Goal: Task Accomplishment & Management: Manage account settings

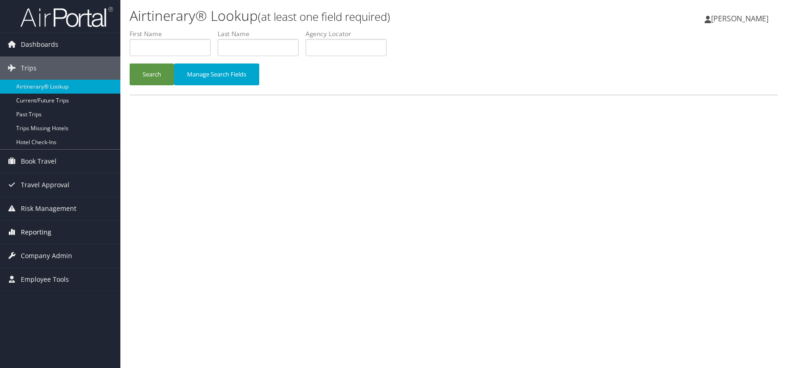
click at [37, 233] on span "Reporting" at bounding box center [36, 231] width 31 height 23
click at [38, 295] on span "Company Admin" at bounding box center [46, 297] width 51 height 23
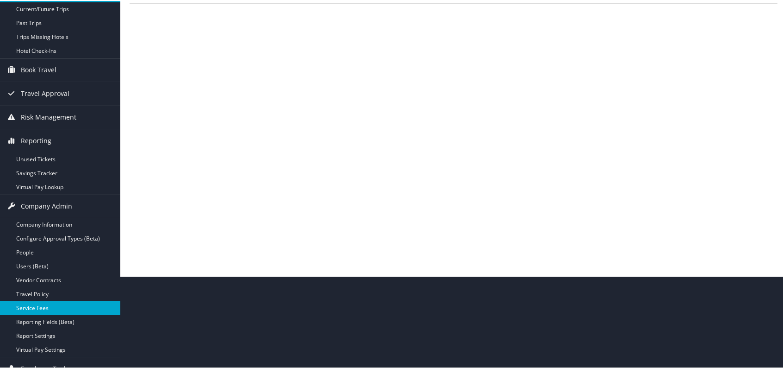
scroll to position [93, 0]
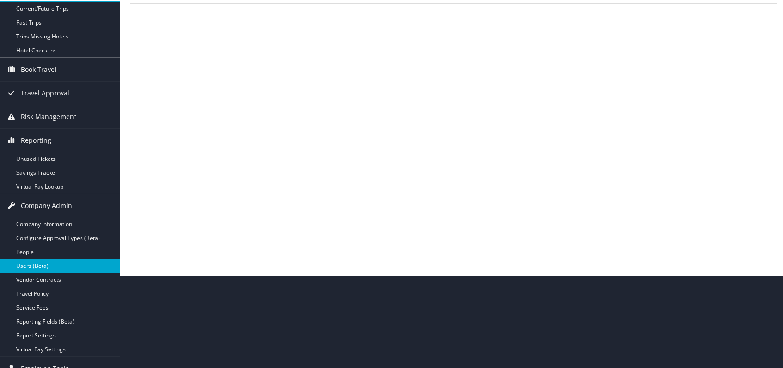
click at [41, 264] on link "Users (Beta)" at bounding box center [60, 265] width 120 height 14
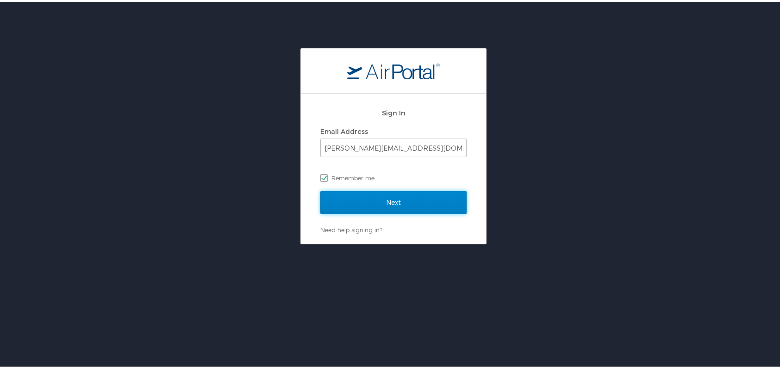
click at [395, 193] on input "Next" at bounding box center [393, 200] width 146 height 23
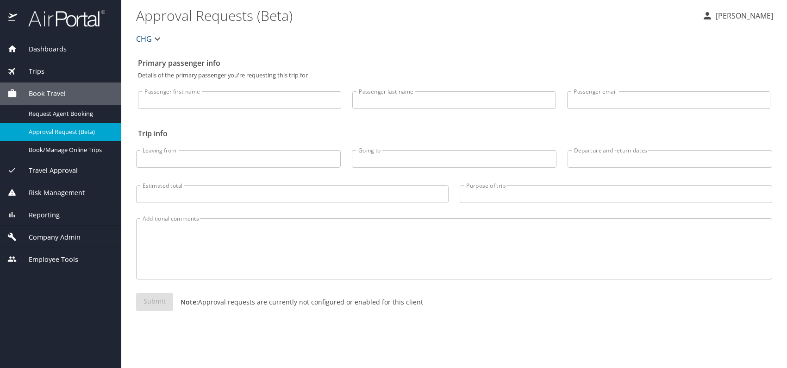
click at [73, 237] on span "Company Admin" at bounding box center [48, 237] width 63 height 10
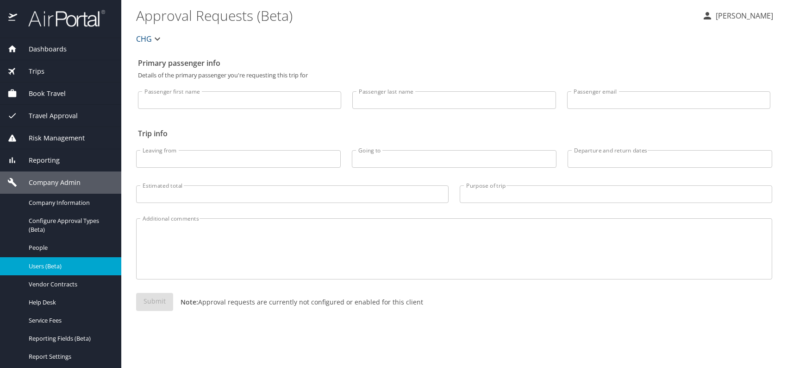
click at [74, 263] on span "Users (Beta)" at bounding box center [69, 266] width 81 height 9
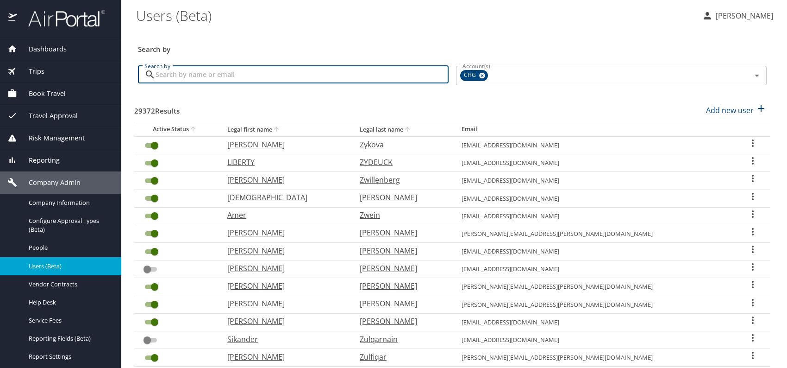
paste input "sotiris.stamou@hotmail.com"
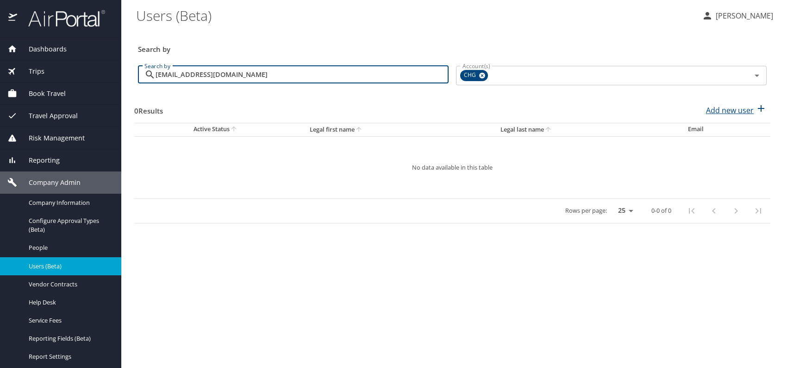
type input "sotiris.stamou@hotmail.com"
click at [729, 112] on p "Add new user" at bounding box center [730, 110] width 48 height 11
select select "US"
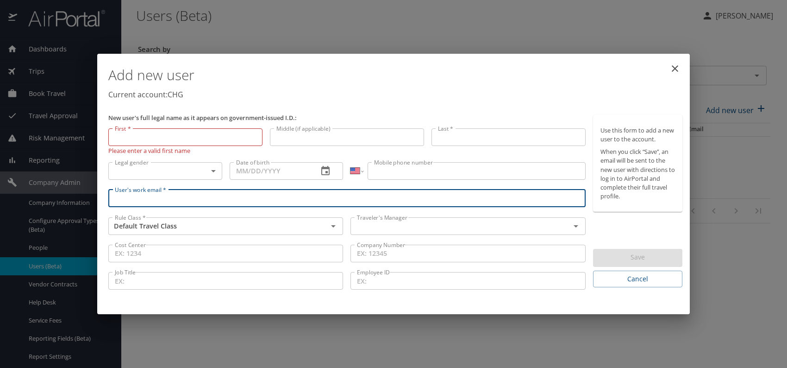
paste input "sotiris.stamou@hotmail.com"
type input "sotiris.stamou@hotmail.com"
click at [421, 221] on input "text" at bounding box center [454, 226] width 202 height 12
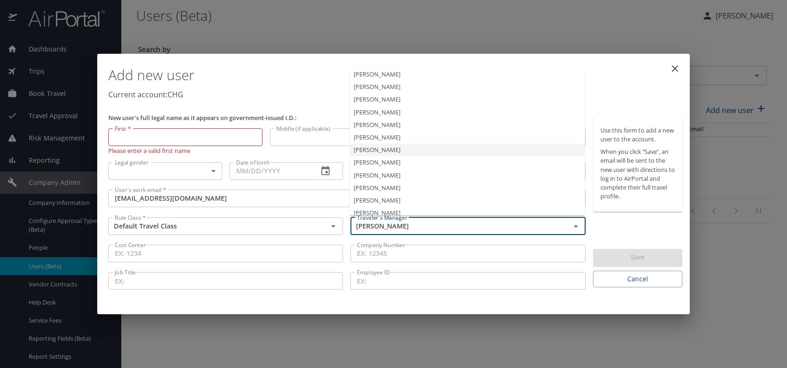
click at [394, 151] on li "Jeffery Bitton" at bounding box center [467, 150] width 235 height 13
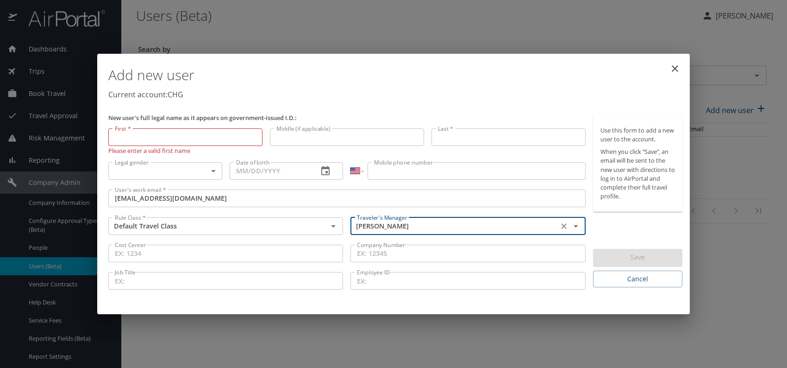
type input "Jeffery Bitton"
click at [196, 170] on body "Dashboards AirPortal 360™ Manager My Travel Dashboard Trips Airtinerary® Lookup…" at bounding box center [393, 184] width 787 height 368
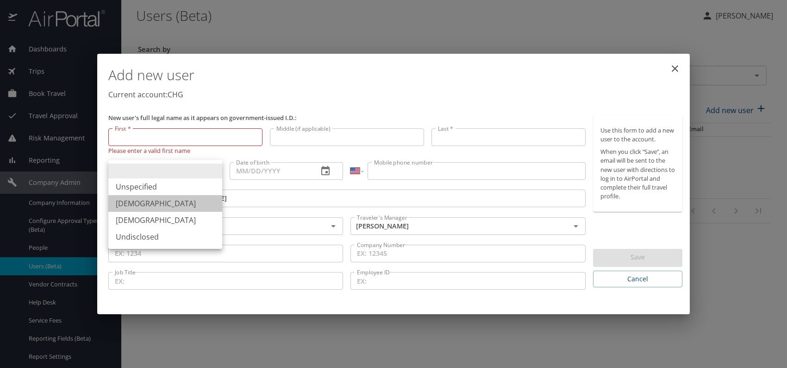
click at [145, 205] on li "Male" at bounding box center [165, 203] width 114 height 17
type input "Male"
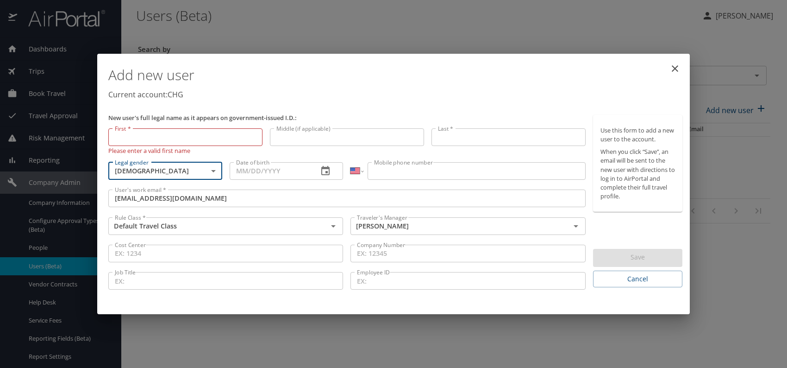
click at [285, 168] on input "Date of birth" at bounding box center [270, 171] width 81 height 18
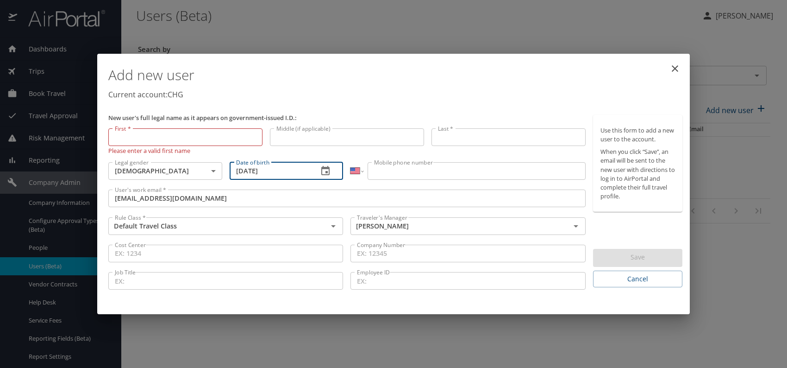
type input "07/14/1968"
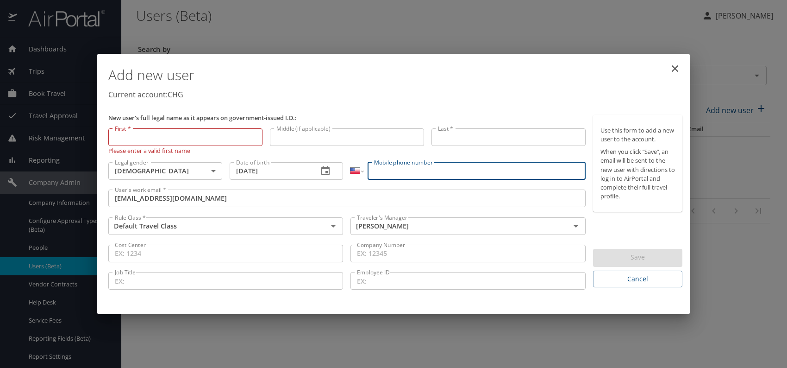
paste input "(954) 544-0606"
type input "(954) 544-0606"
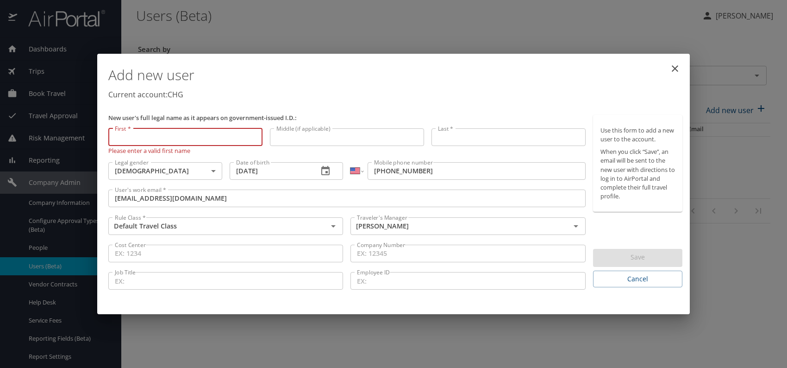
paste input "Sotiris Stamou"
drag, startPoint x: 147, startPoint y: 139, endPoint x: 226, endPoint y: 132, distance: 79.9
click at [226, 132] on input "Sotiris Stamou" at bounding box center [185, 137] width 154 height 18
type input "Sotiris"
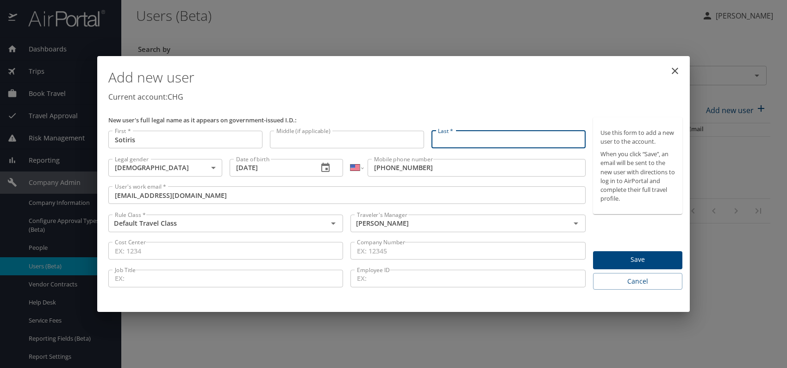
paste input "Sotiris Stamou"
click at [459, 138] on input "Sotiris Stamou" at bounding box center [509, 140] width 154 height 18
type input "Stamou"
click at [517, 100] on p "Current account: CHG" at bounding box center [395, 96] width 574 height 11
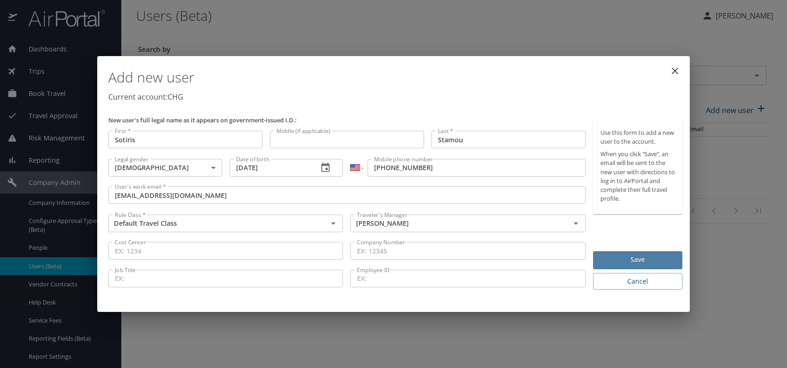
click at [619, 261] on span "Save" at bounding box center [638, 260] width 75 height 12
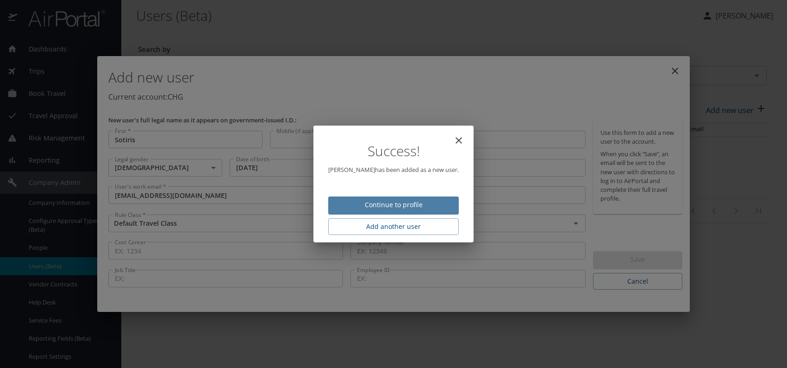
click at [419, 207] on span "Continue to profile" at bounding box center [394, 205] width 116 height 12
select select "US"
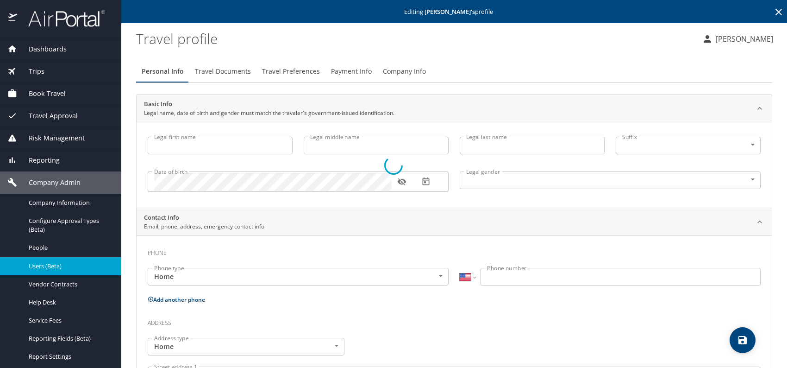
type input "Sotiris"
type input "Stamou"
type input "Male"
select select "US"
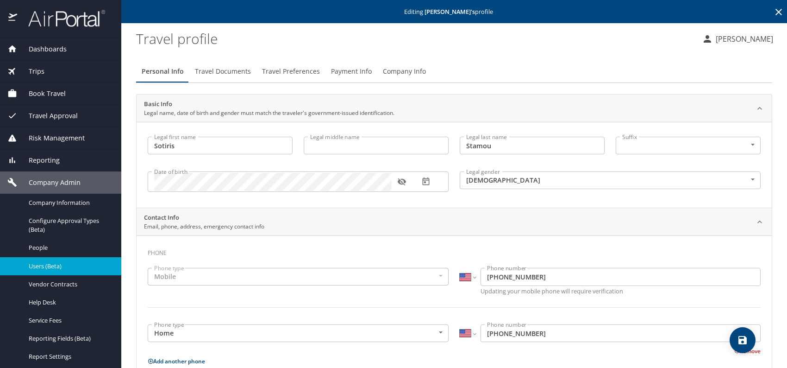
click at [222, 71] on span "Travel Documents" at bounding box center [223, 72] width 56 height 12
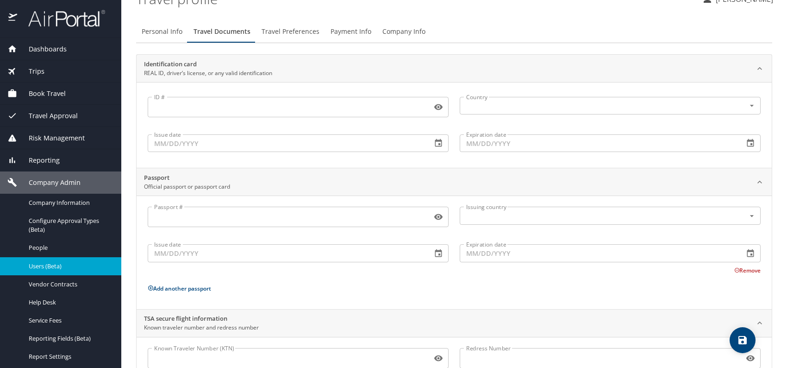
scroll to position [78, 0]
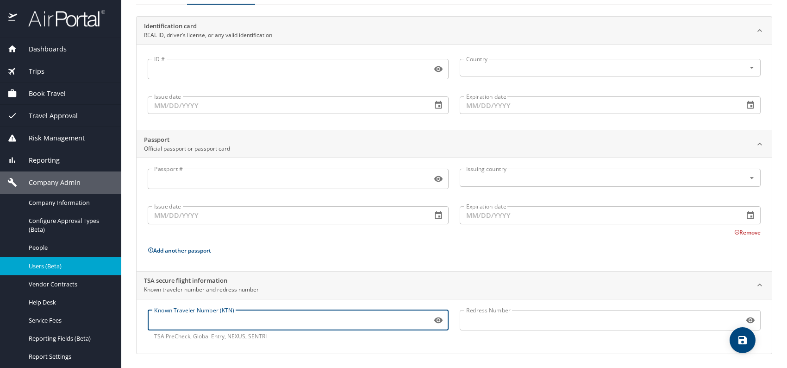
paste input "TT13QYVBN"
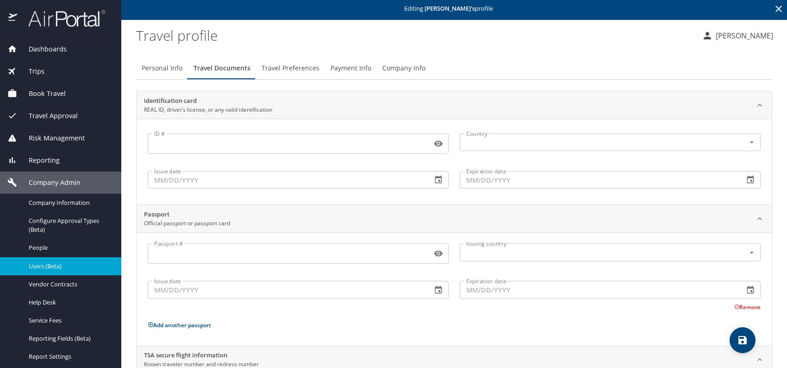
scroll to position [0, 0]
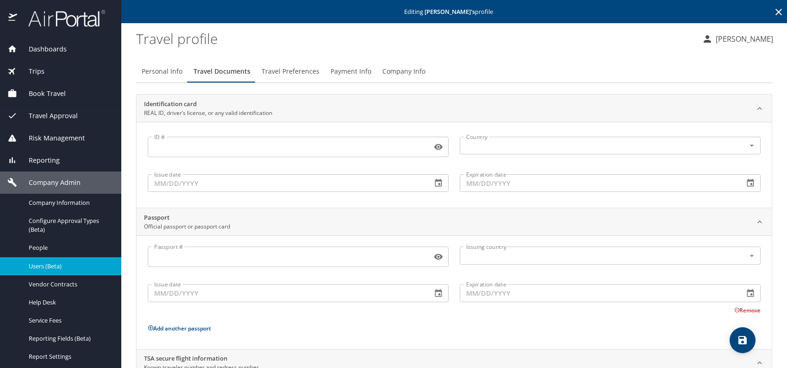
type input "TT13QYVBN"
click at [292, 73] on span "Travel Preferences" at bounding box center [291, 72] width 58 height 12
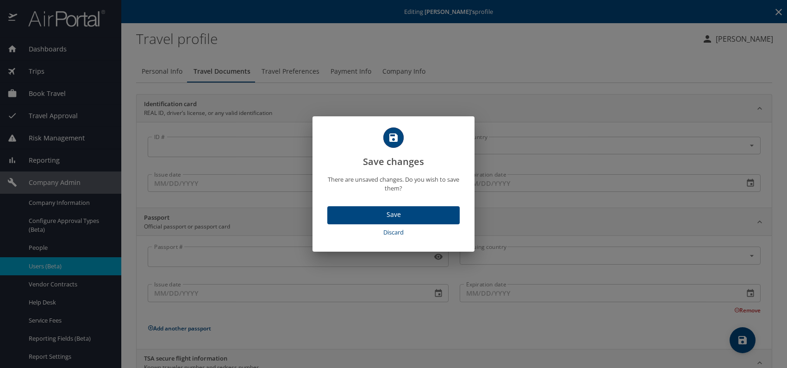
click at [409, 211] on span "Save" at bounding box center [394, 215] width 118 height 12
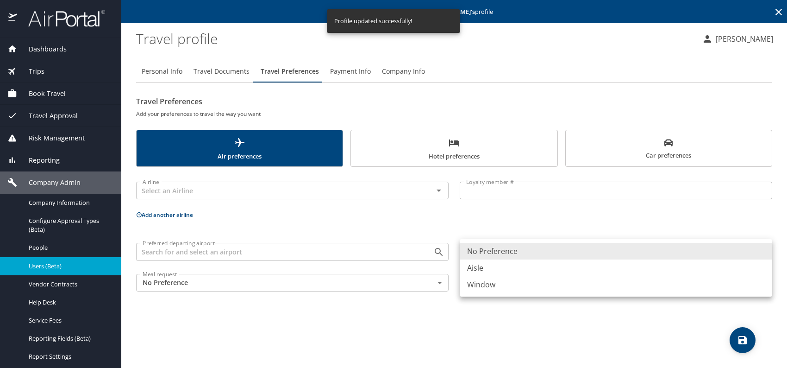
click at [538, 250] on body "Dashboards AirPortal 360™ Manager My Travel Dashboard Trips Airtinerary® Lookup…" at bounding box center [393, 184] width 787 height 368
click at [520, 269] on li "Aisle" at bounding box center [616, 267] width 313 height 17
type input "Aisle"
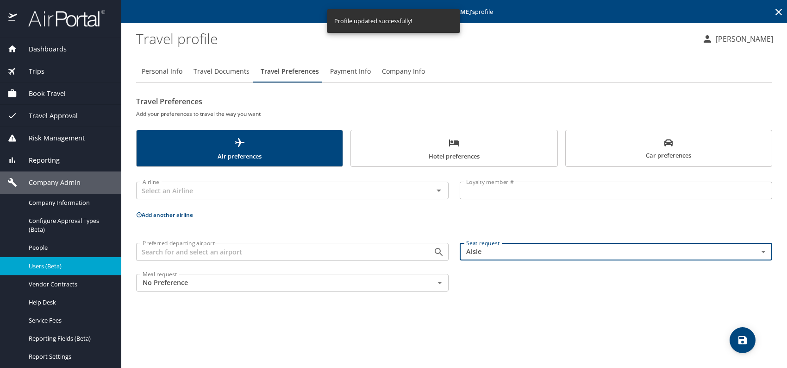
click at [589, 215] on p "Add another airline" at bounding box center [454, 215] width 636 height 12
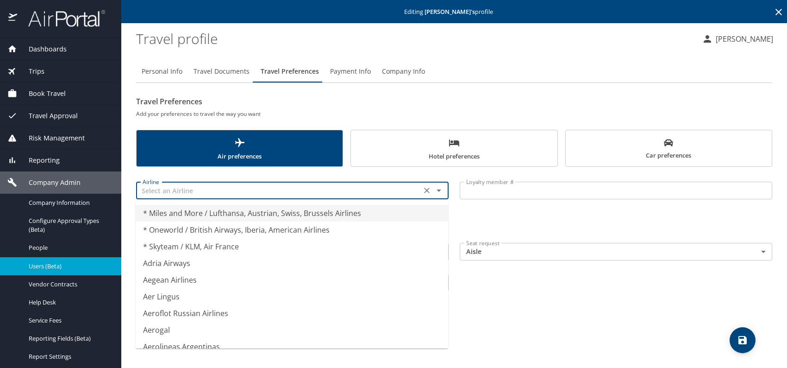
click at [185, 188] on input "text" at bounding box center [279, 190] width 280 height 12
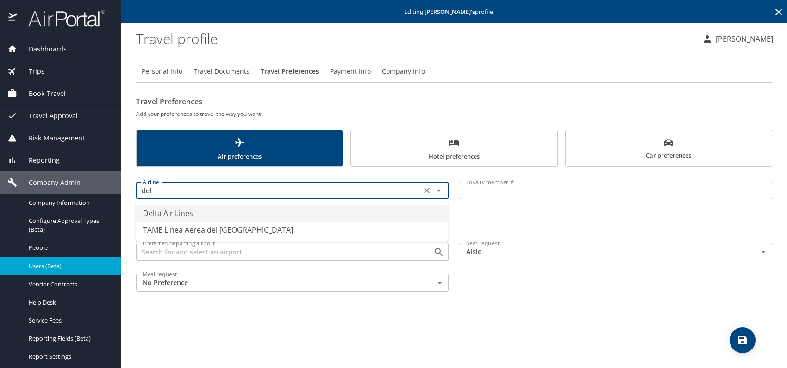
click at [266, 213] on li "Delta Air Lines" at bounding box center [292, 213] width 313 height 17
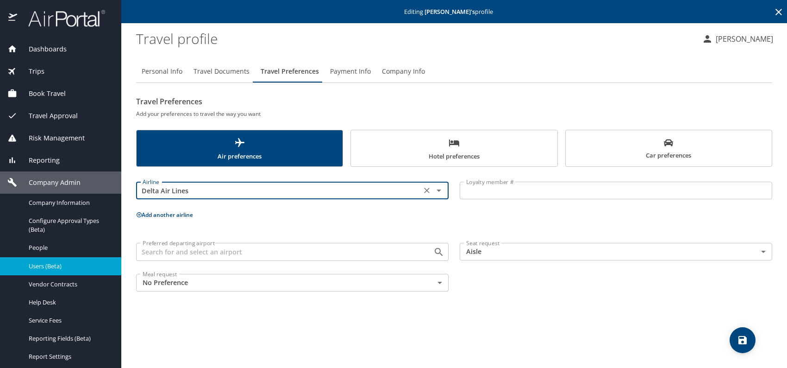
type input "Delta Air Lines"
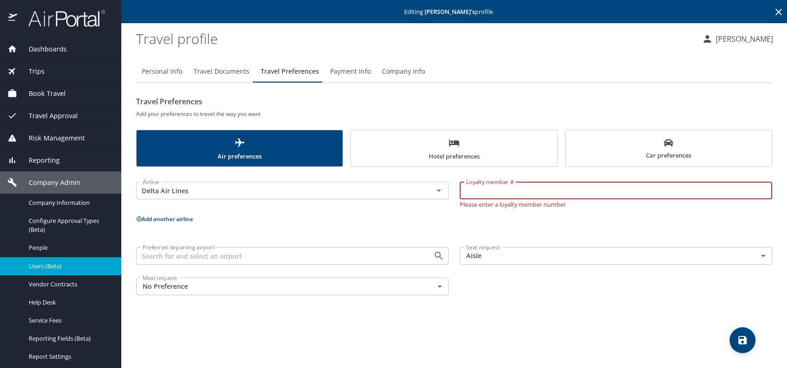
paste input "9971611067"
type input "9971611067"
click at [570, 219] on p "Add another airline" at bounding box center [454, 219] width 636 height 12
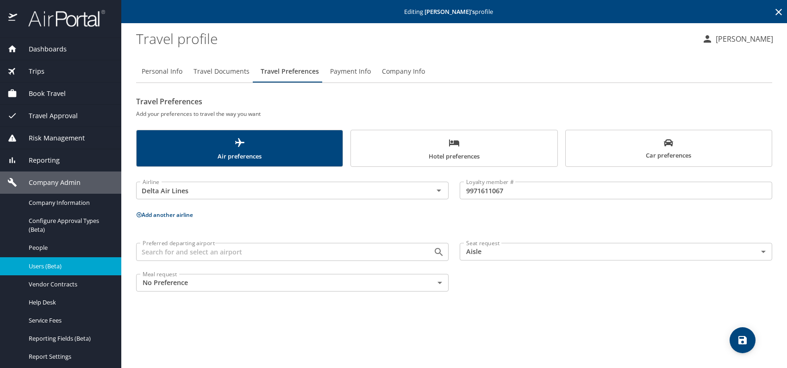
click at [667, 143] on icon "scrollable force tabs example" at bounding box center [668, 142] width 9 height 7
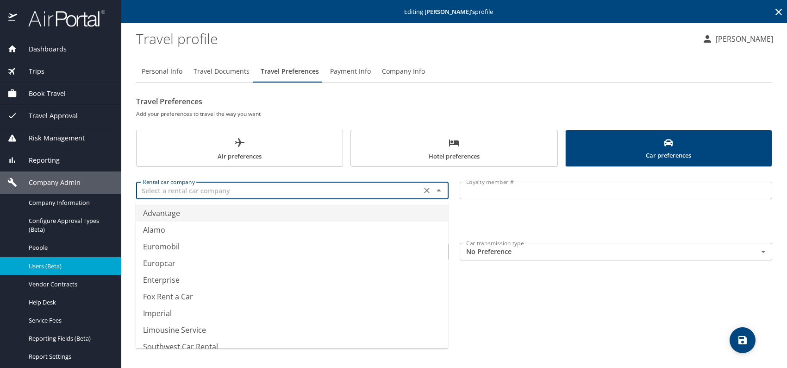
click at [302, 189] on input "text" at bounding box center [279, 190] width 280 height 12
click at [192, 209] on li "Avis Rent a Car" at bounding box center [292, 213] width 313 height 17
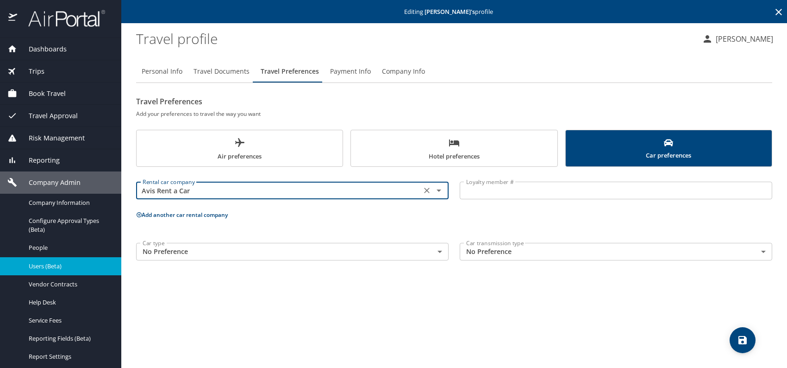
type input "Avis Rent a Car"
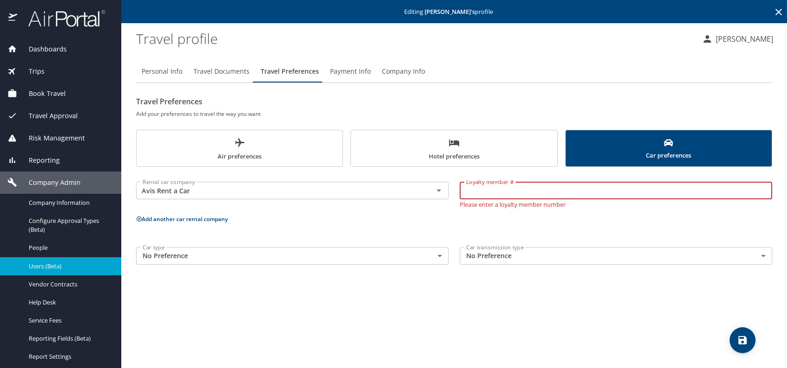
paste input "0GW469"
type input "0GW469"
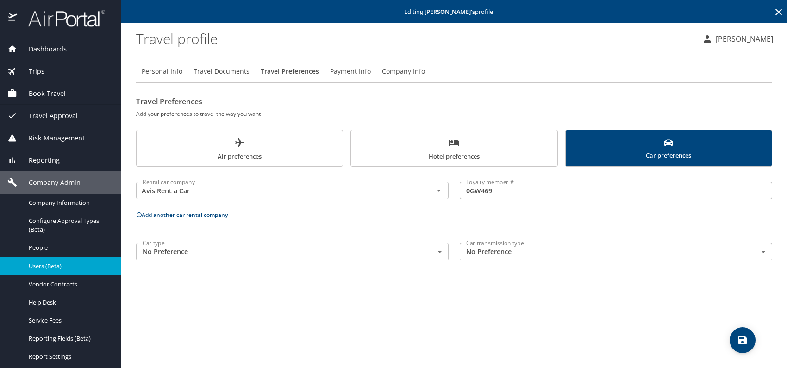
click at [182, 214] on button "Add another car rental company" at bounding box center [182, 215] width 92 height 8
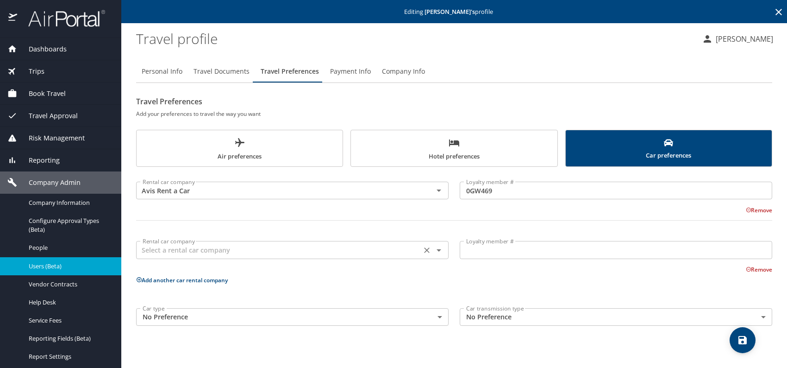
click at [194, 246] on input "text" at bounding box center [279, 250] width 280 height 12
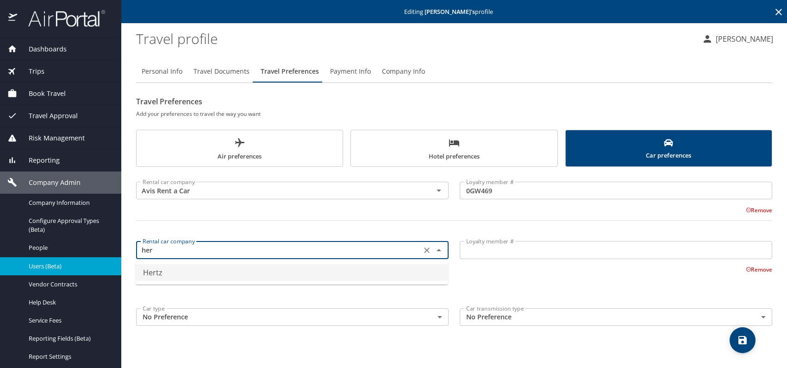
drag, startPoint x: 174, startPoint y: 271, endPoint x: 229, endPoint y: 262, distance: 55.4
click at [175, 272] on li "Hertz" at bounding box center [292, 272] width 313 height 17
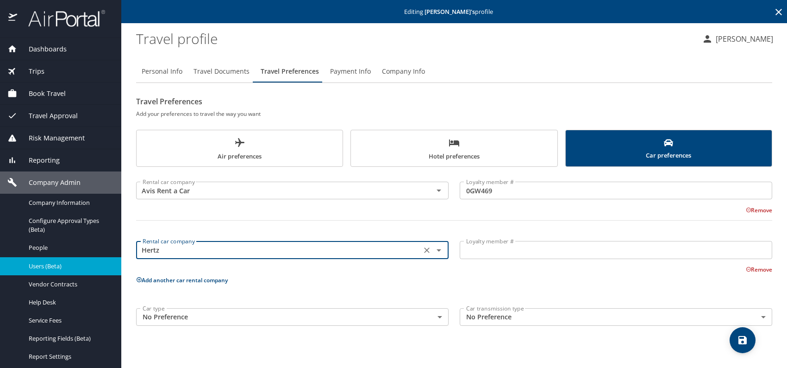
type input "Hertz"
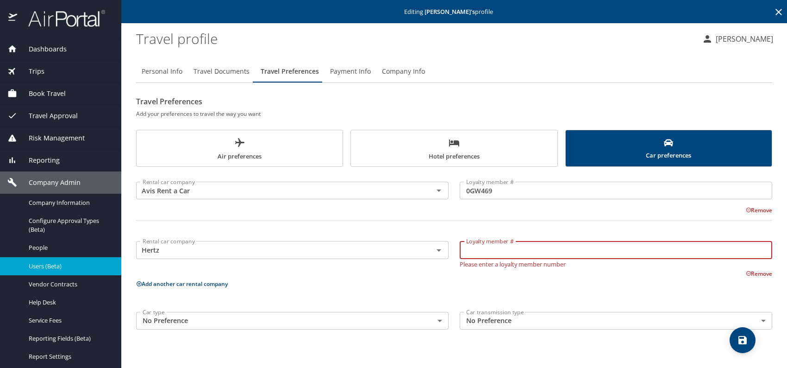
paste input "16883061"
type input "16883061"
click at [554, 282] on p "Add another car rental company" at bounding box center [454, 284] width 636 height 12
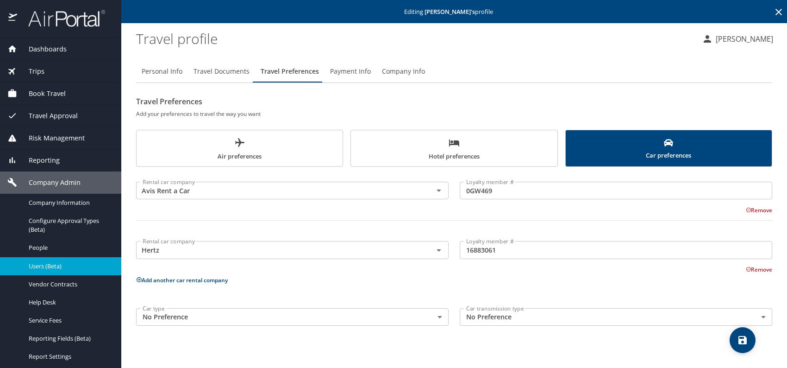
drag, startPoint x: 417, startPoint y: 133, endPoint x: 415, endPoint y: 152, distance: 18.7
click at [417, 133] on button "Hotel preferences" at bounding box center [454, 148] width 207 height 37
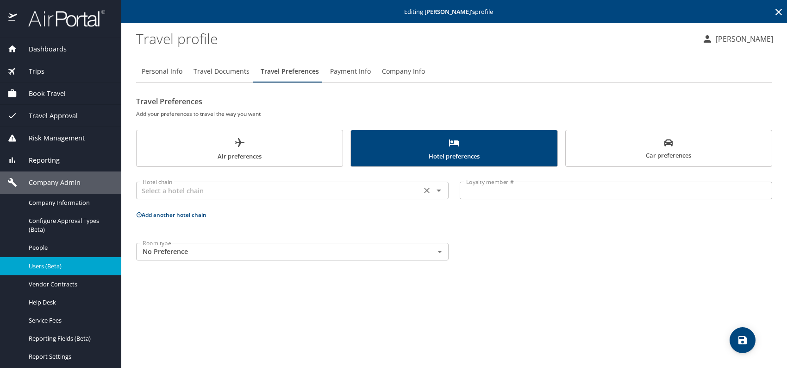
click at [245, 188] on div "Hotel chain" at bounding box center [292, 191] width 313 height 18
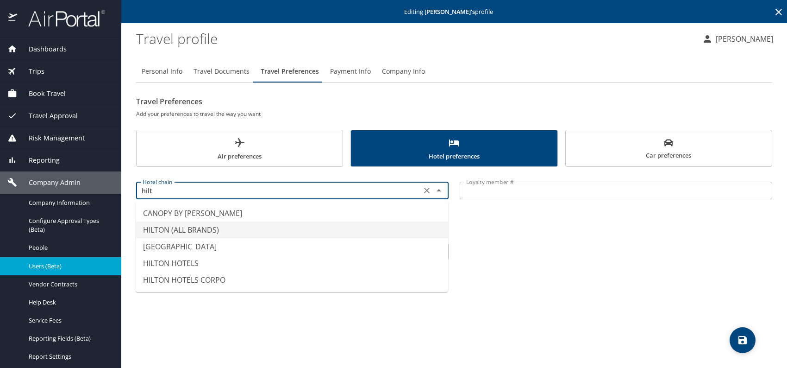
click at [191, 225] on li "HILTON (ALL BRANDS)" at bounding box center [292, 229] width 313 height 17
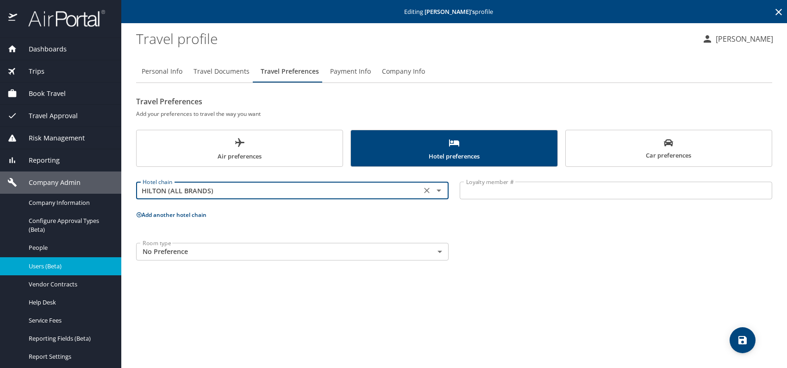
type input "HILTON (ALL BRANDS)"
click at [294, 249] on body "Dashboards AirPortal 360™ Manager My Travel Dashboard Trips Airtinerary® Lookup…" at bounding box center [393, 184] width 787 height 368
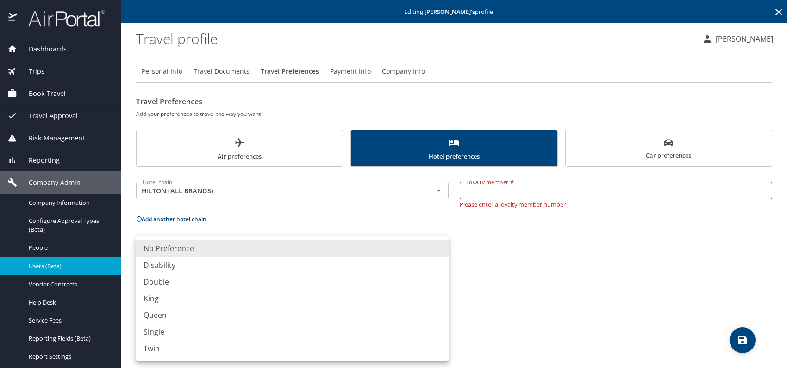
drag, startPoint x: 169, startPoint y: 313, endPoint x: 204, endPoint y: 304, distance: 36.4
click at [169, 314] on li "Queen" at bounding box center [292, 315] width 313 height 17
type input "Queen"
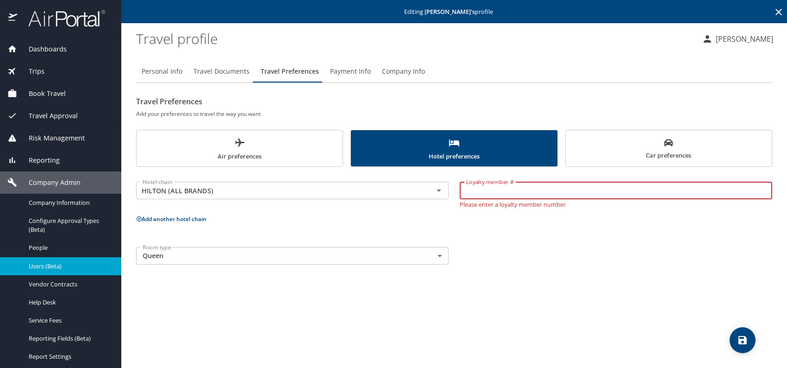
paste input "1784598383"
type input "1784598383"
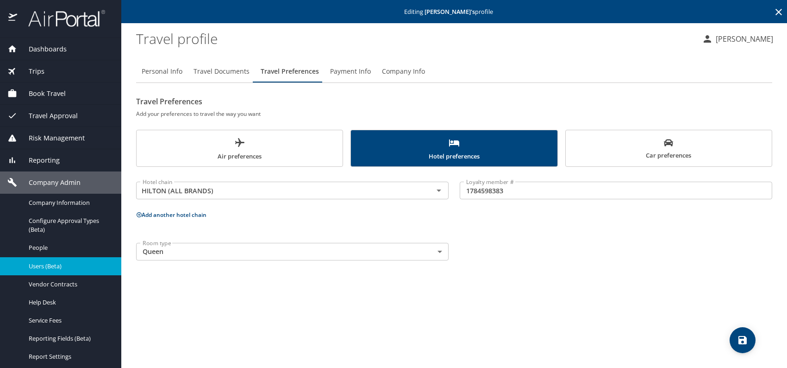
click at [175, 212] on button "Add another hotel chain" at bounding box center [171, 215] width 70 height 8
drag, startPoint x: 208, startPoint y: 248, endPoint x: 217, endPoint y: 247, distance: 9.3
click at [213, 248] on input "text" at bounding box center [279, 250] width 280 height 12
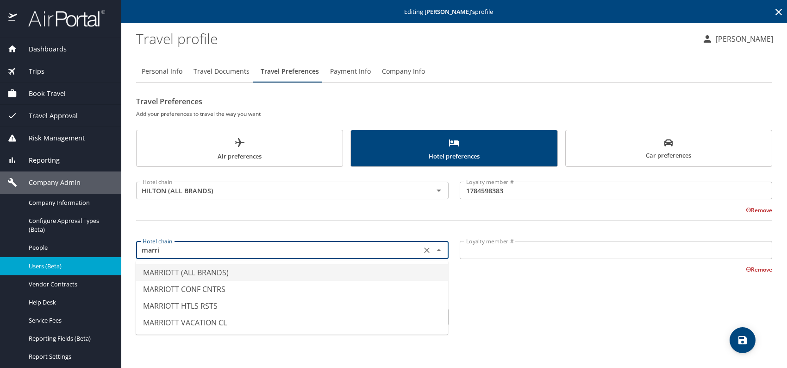
click at [250, 268] on li "MARRIOTT (ALL BRANDS)" at bounding box center [292, 272] width 313 height 17
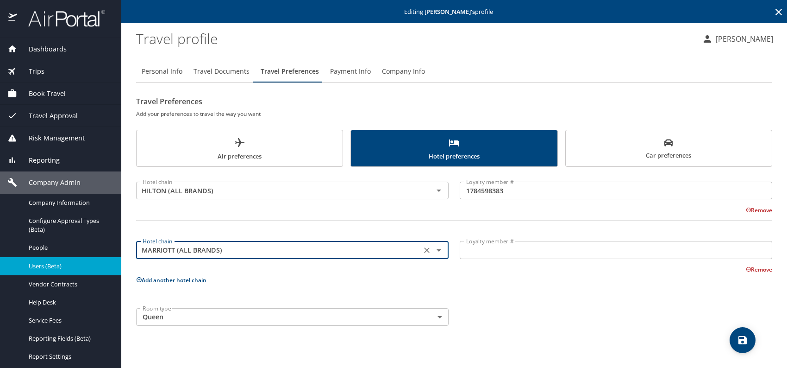
type input "MARRIOTT (ALL BRANDS)"
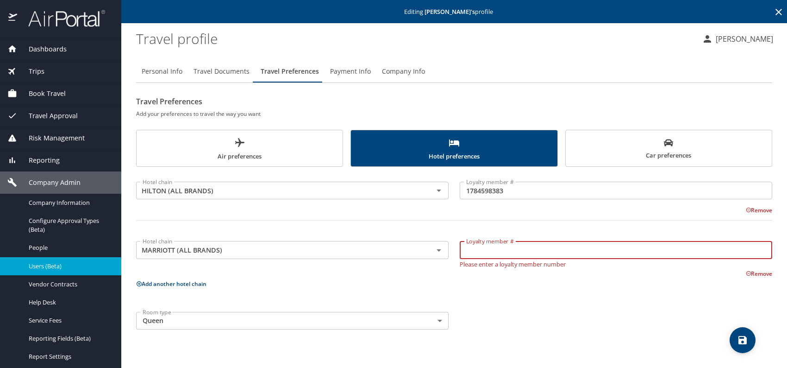
paste input "314114488"
type input "314114488"
click at [545, 314] on div "Room type Queen Queen Room type" at bounding box center [454, 320] width 647 height 29
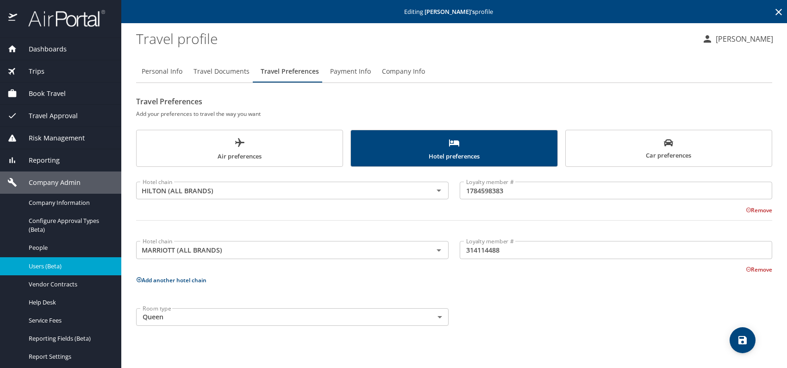
click at [737, 336] on icon "save" at bounding box center [742, 339] width 11 height 11
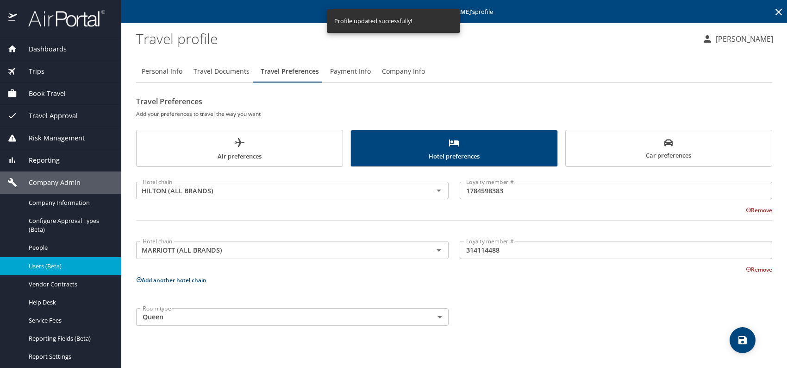
click at [50, 262] on span "Users (Beta)" at bounding box center [69, 266] width 81 height 9
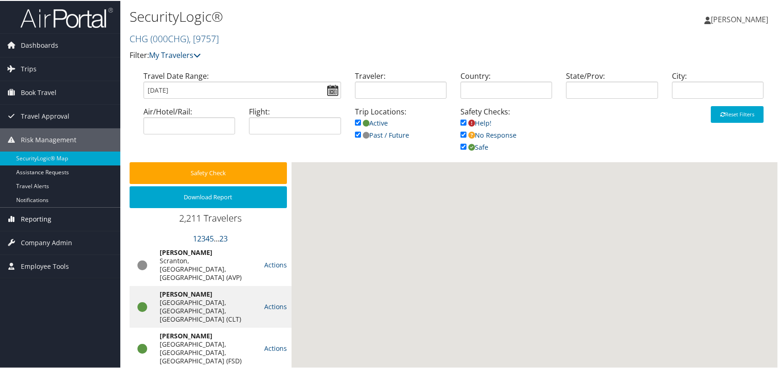
drag, startPoint x: 37, startPoint y: 214, endPoint x: 34, endPoint y: 221, distance: 7.1
click at [37, 214] on span "Reporting" at bounding box center [36, 218] width 31 height 23
click at [35, 216] on span "Reporting" at bounding box center [36, 218] width 31 height 23
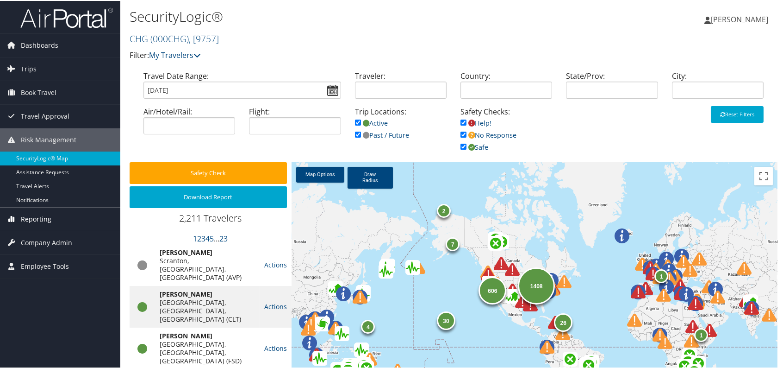
click at [35, 214] on span "Reporting" at bounding box center [36, 218] width 31 height 23
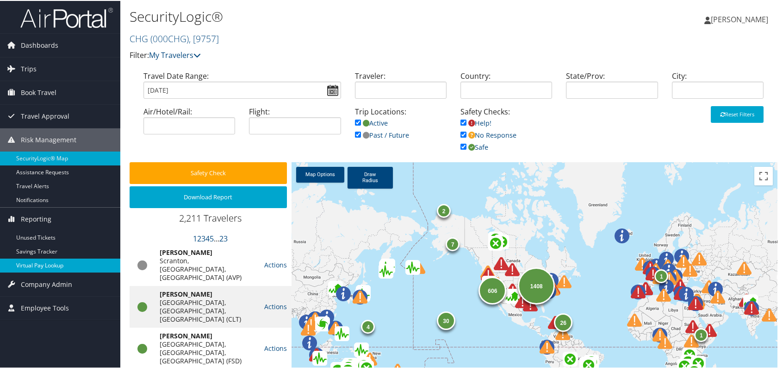
click at [36, 262] on link "Virtual Pay Lookup" at bounding box center [60, 264] width 120 height 14
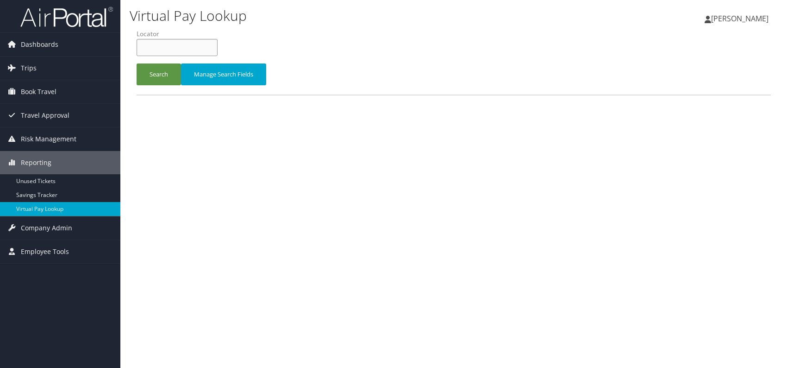
paste input "UOXTJZ"
type input "UOXTJZ"
click at [158, 69] on button "Search" at bounding box center [159, 74] width 44 height 22
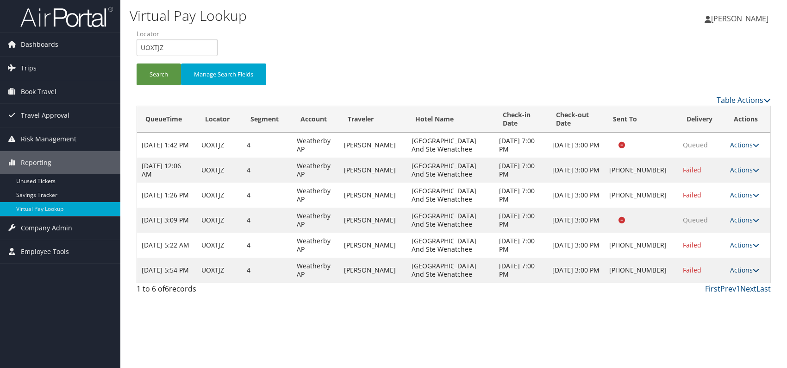
click at [742, 268] on link "Actions" at bounding box center [744, 269] width 29 height 9
click at [704, 300] on link "Logs" at bounding box center [714, 299] width 79 height 16
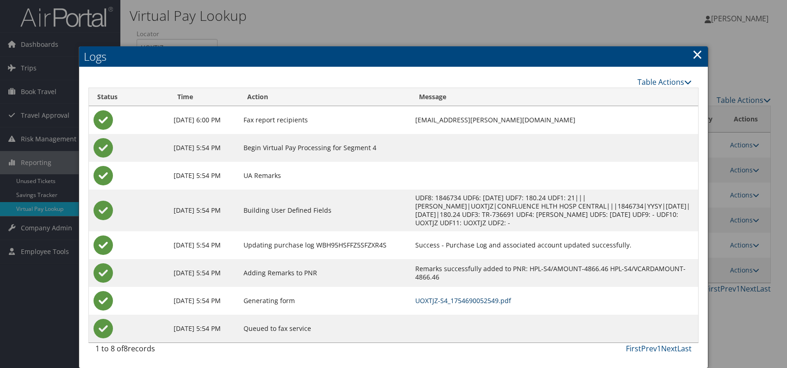
click at [494, 298] on link "UOXTJZ-S4_1754690052549.pdf" at bounding box center [463, 300] width 96 height 9
